Goal: Task Accomplishment & Management: Manage account settings

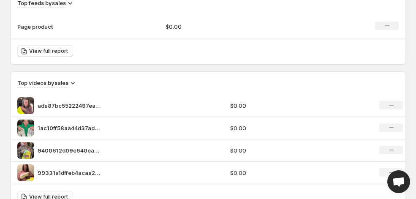
scroll to position [558, 0]
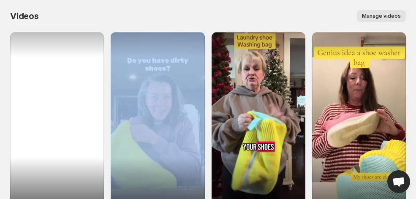
drag, startPoint x: 144, startPoint y: 120, endPoint x: 190, endPoint y: 121, distance: 45.7
click at [190, 121] on div at bounding box center [158, 115] width 94 height 167
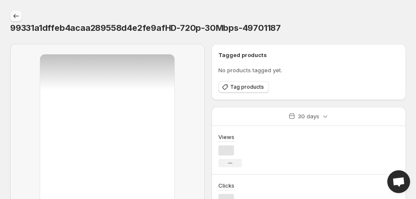
click at [15, 19] on icon "Settings" at bounding box center [16, 16] width 8 height 8
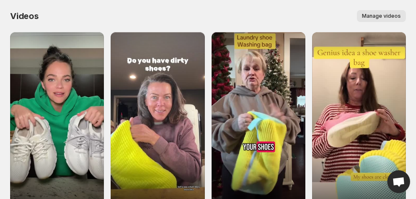
click at [387, 14] on span "Manage videos" at bounding box center [381, 16] width 39 height 7
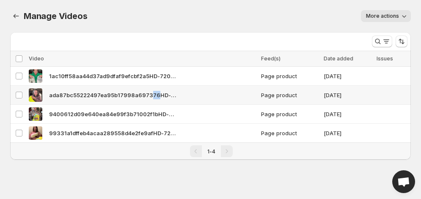
drag, startPoint x: 155, startPoint y: 97, endPoint x: 146, endPoint y: 96, distance: 8.5
click at [146, 97] on span "ada87bc55222497ea95b17998a697376HD-720p-30Mbps-49701182" at bounding box center [112, 95] width 127 height 8
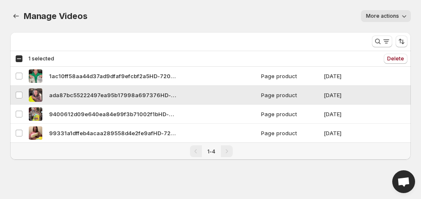
click at [146, 96] on span "ada87bc55222497ea95b17998a697376HD-720p-30Mbps-49701182" at bounding box center [112, 95] width 127 height 8
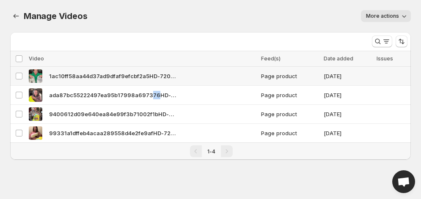
click at [36, 74] on img at bounding box center [36, 76] width 14 height 14
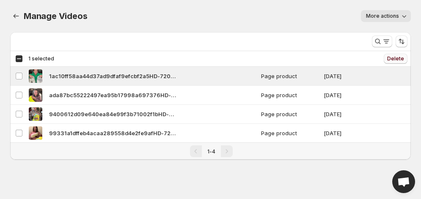
click at [396, 61] on span "Delete" at bounding box center [395, 58] width 17 height 7
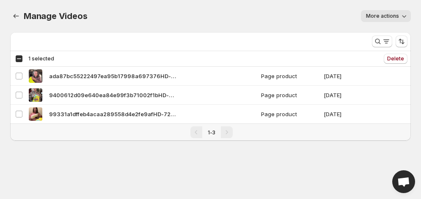
click at [388, 11] on button "More actions" at bounding box center [386, 16] width 50 height 12
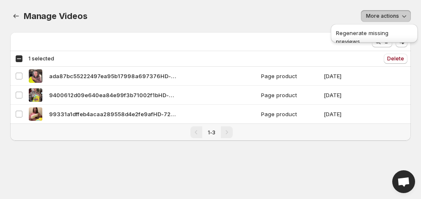
click at [291, 14] on div "More actions" at bounding box center [253, 16] width 313 height 12
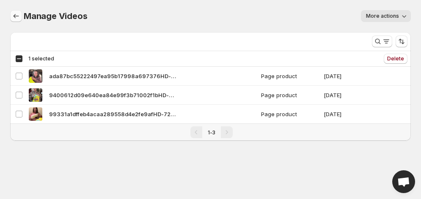
click at [16, 16] on icon "Manage Videos" at bounding box center [16, 16] width 8 height 8
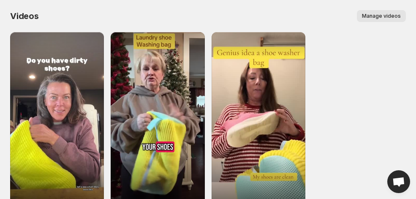
click at [377, 130] on div "ada87bc55222497ea95b17998a697376HD-720p-30Mbps-49701182 9400612d09e640ea84e99f3…" at bounding box center [208, 126] width 396 height 189
click at [228, 2] on div "Videos. This page is ready Videos Manage videos More actions Manage videos" at bounding box center [208, 16] width 396 height 32
click at [369, 147] on div "ada87bc55222497ea95b17998a697376HD-720p-30Mbps-49701182 9400612d09e640ea84e99f3…" at bounding box center [208, 126] width 396 height 189
click at [271, 11] on div "Manage videos" at bounding box center [227, 16] width 357 height 12
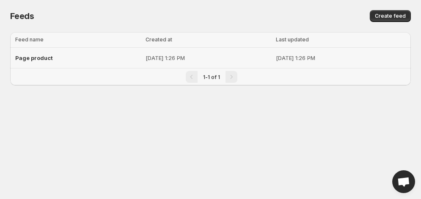
click at [28, 59] on span "Page product" at bounding box center [34, 58] width 38 height 7
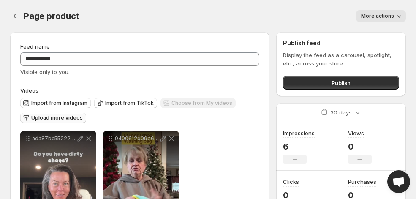
click at [68, 116] on span "Upload more videos" at bounding box center [57, 118] width 52 height 7
click at [14, 20] on button "Settings" at bounding box center [16, 16] width 12 height 12
